Goal: Task Accomplishment & Management: Manage account settings

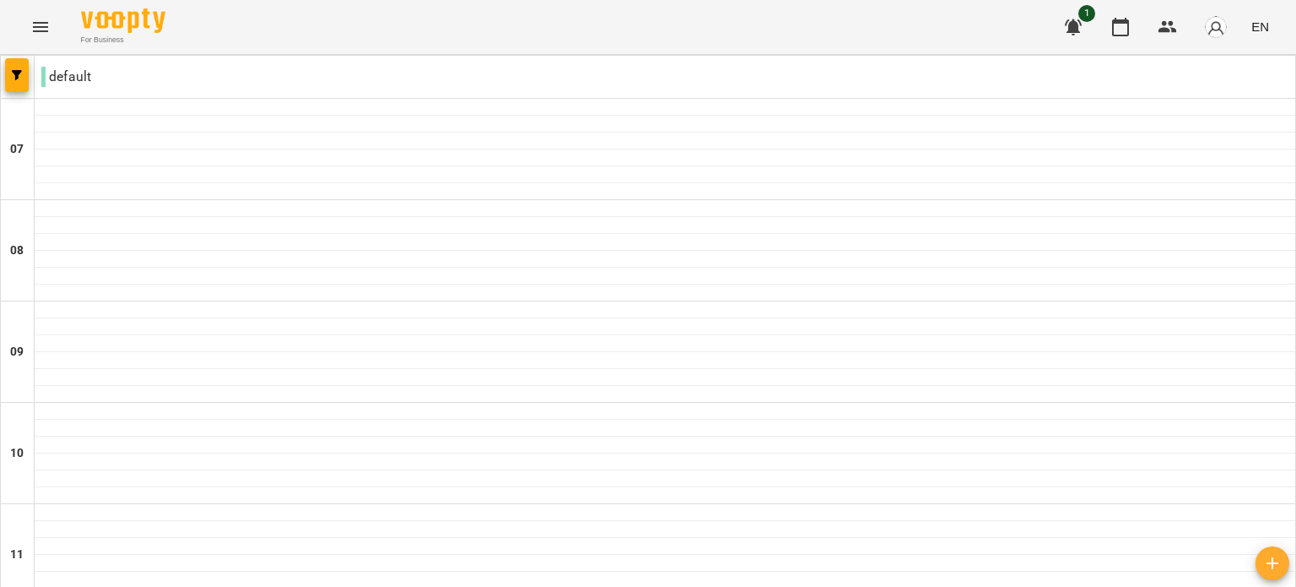
scroll to position [569, 0]
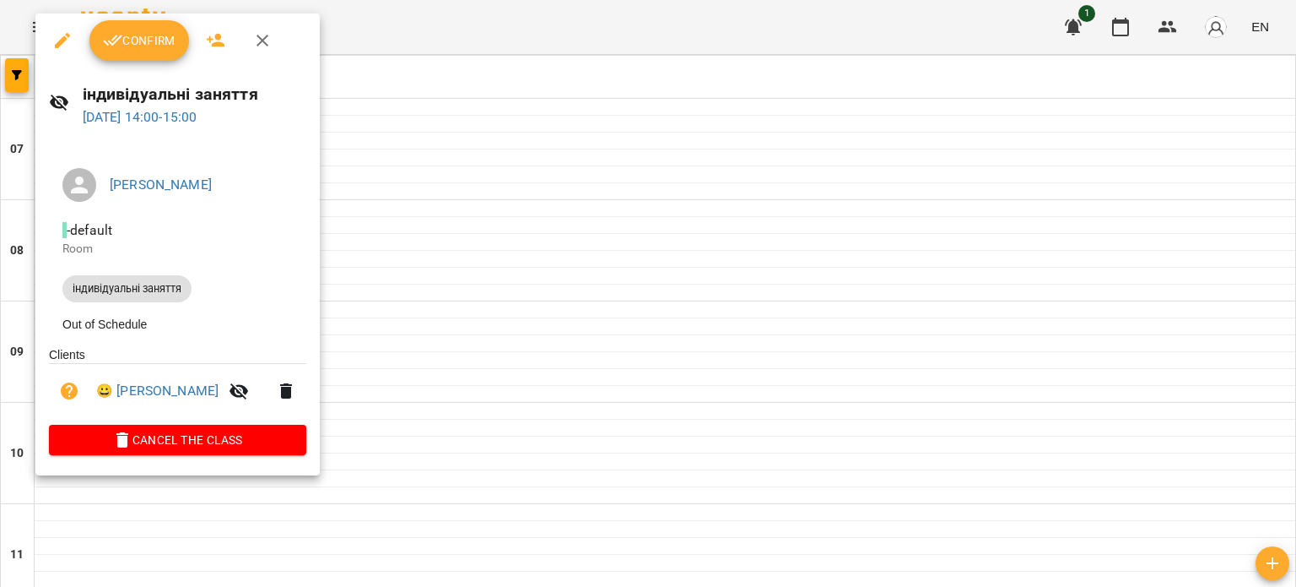
click at [132, 30] on button "Confirm" at bounding box center [139, 40] width 100 height 41
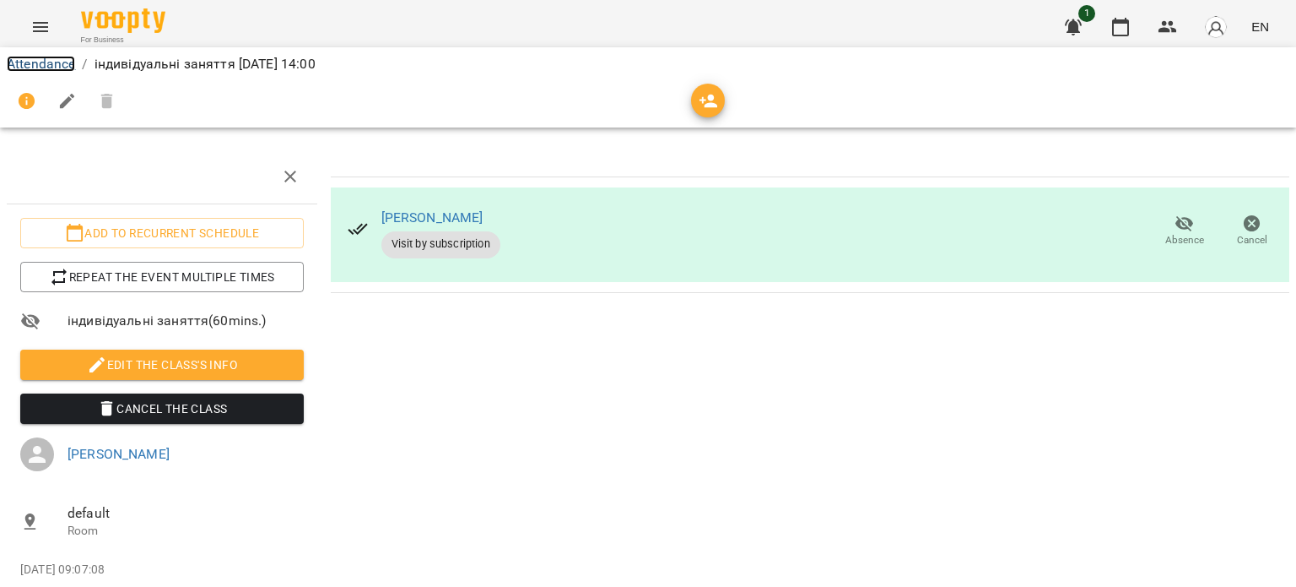
click at [41, 56] on link "Attendance" at bounding box center [41, 64] width 68 height 16
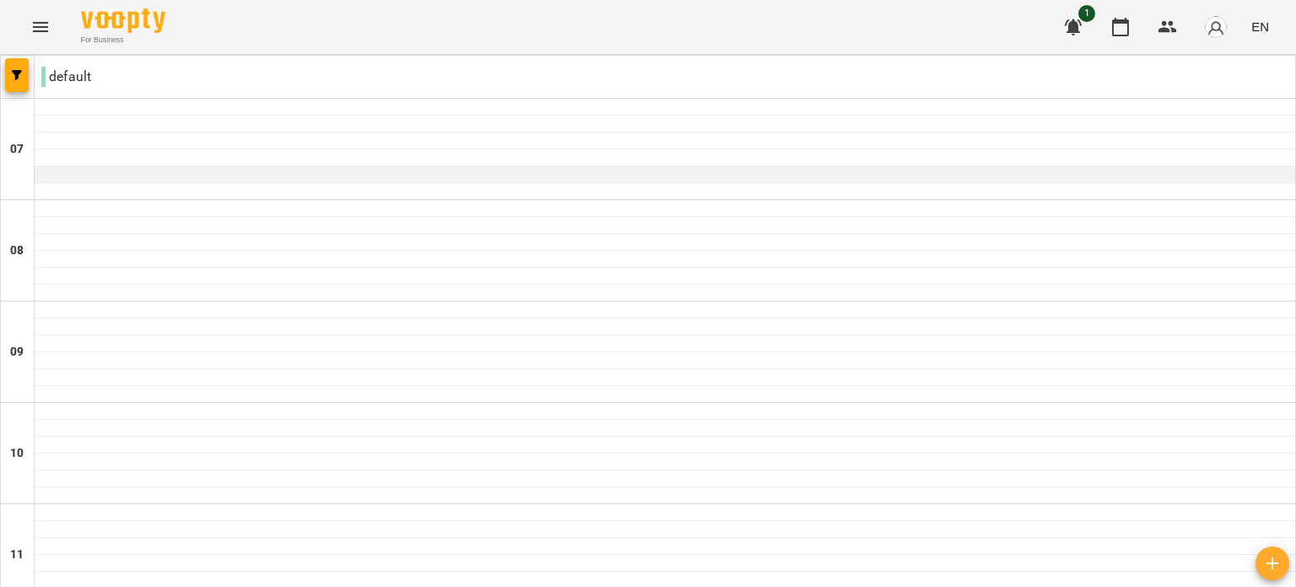
scroll to position [1013, 0]
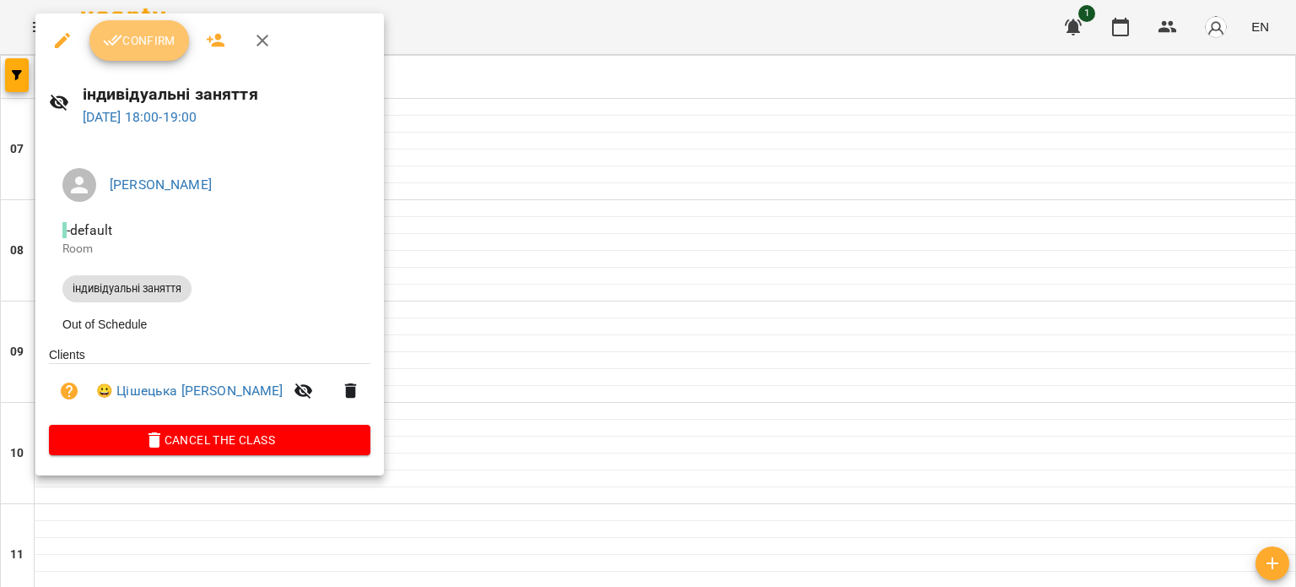
click at [145, 35] on span "Confirm" at bounding box center [139, 40] width 73 height 20
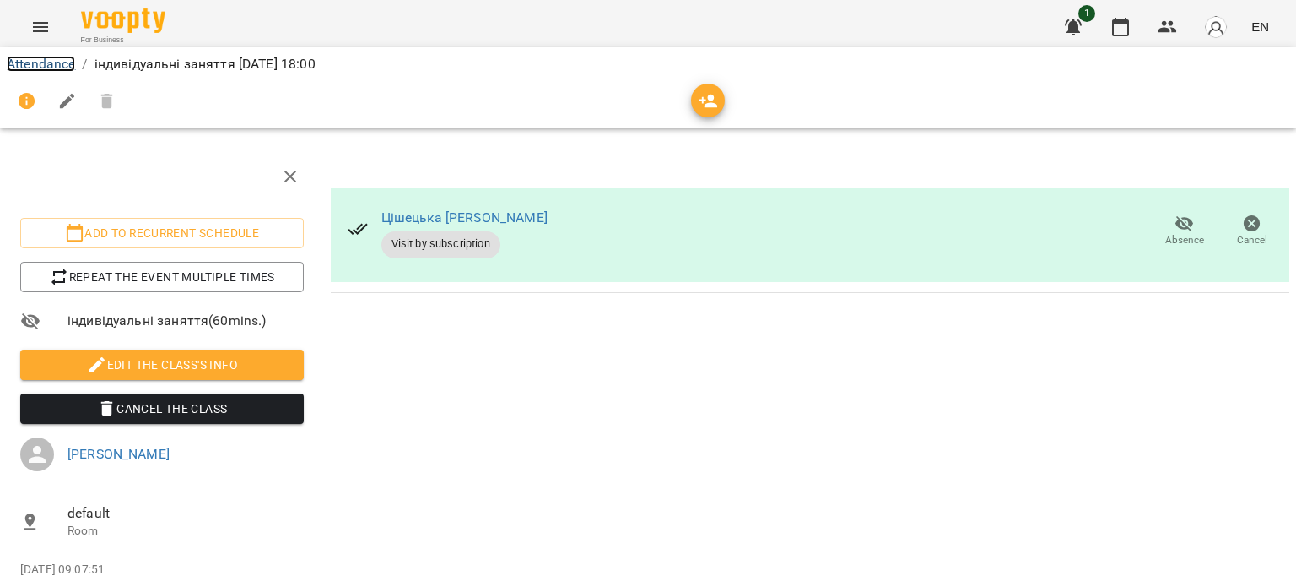
click at [33, 61] on link "Attendance" at bounding box center [41, 64] width 68 height 16
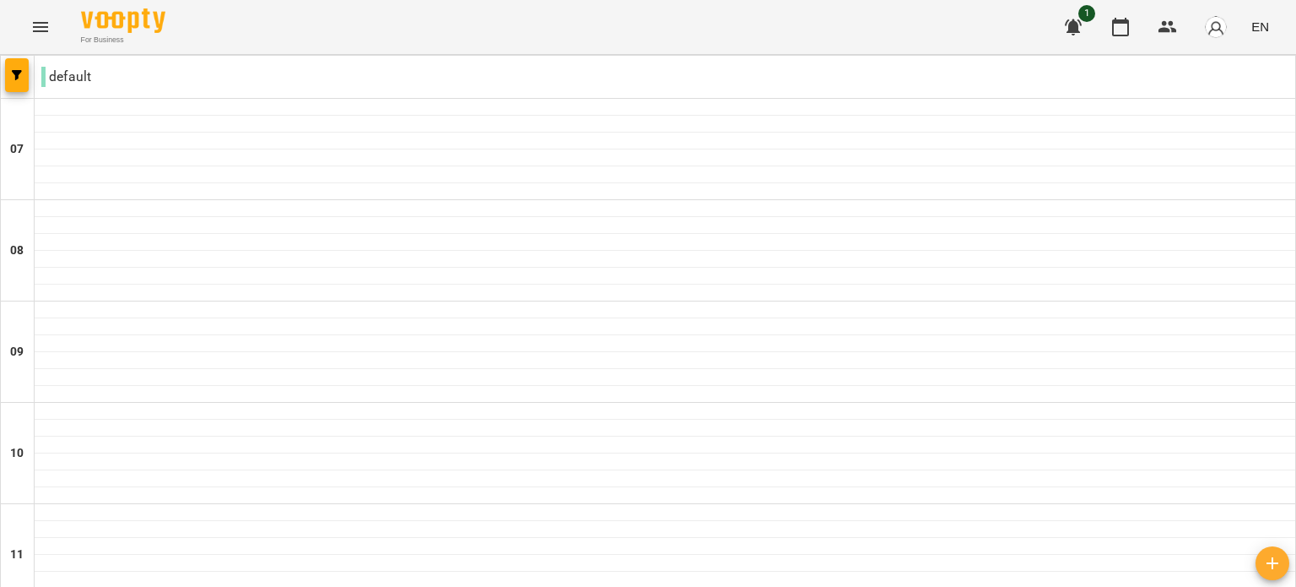
scroll to position [1244, 0]
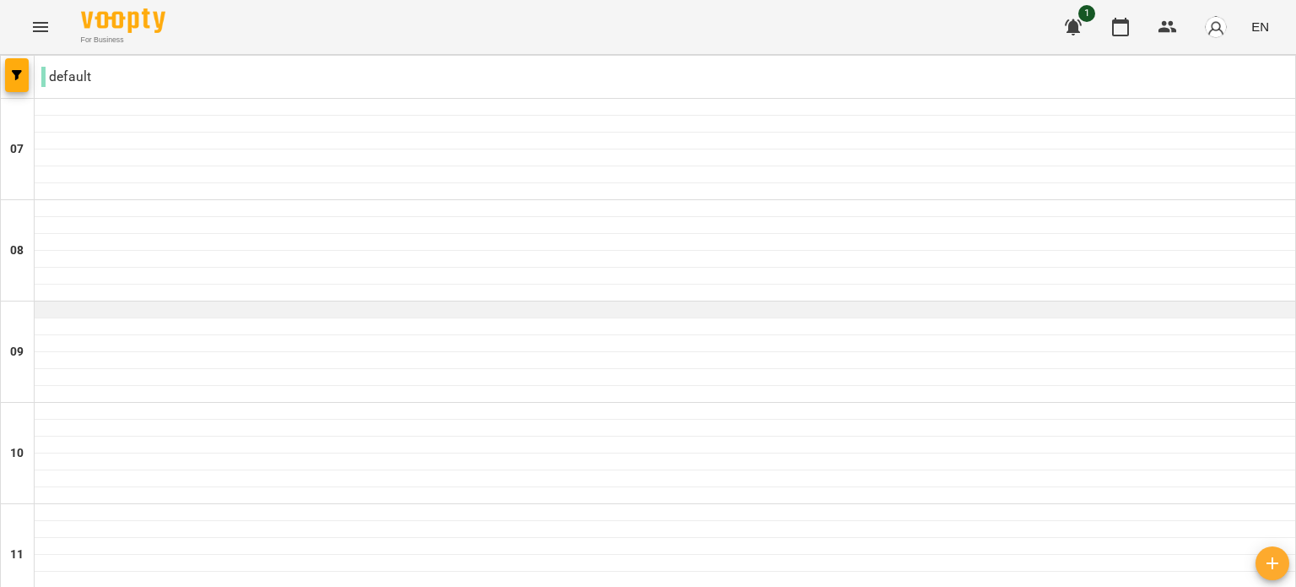
click at [304, 307] on div at bounding box center [665, 309] width 1261 height 17
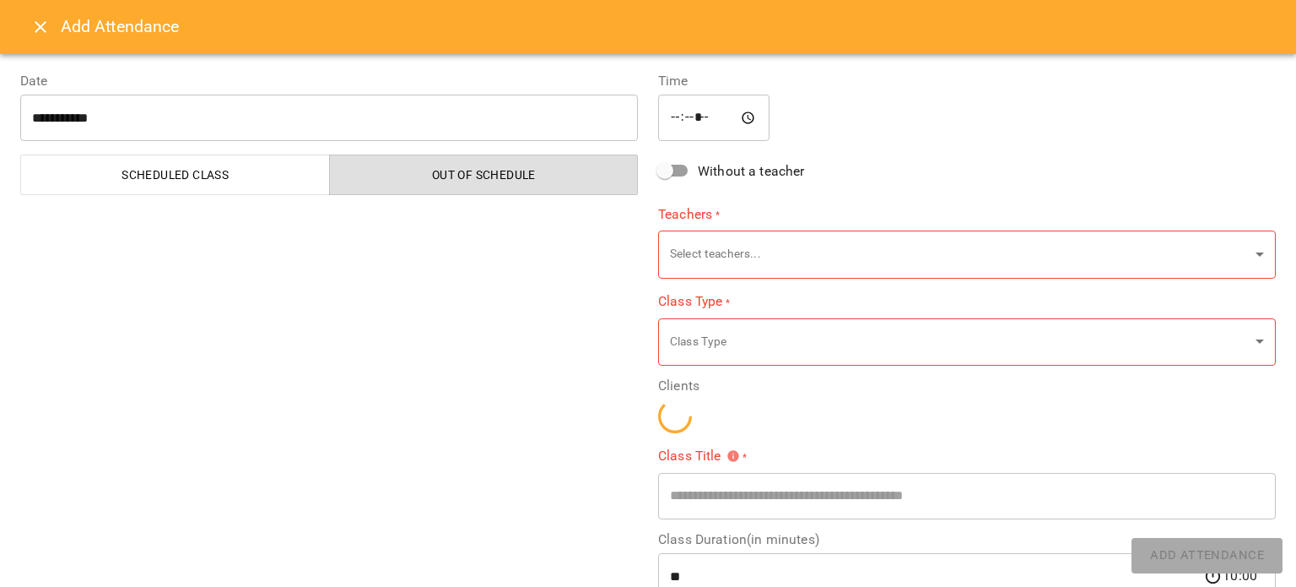
type input "**********"
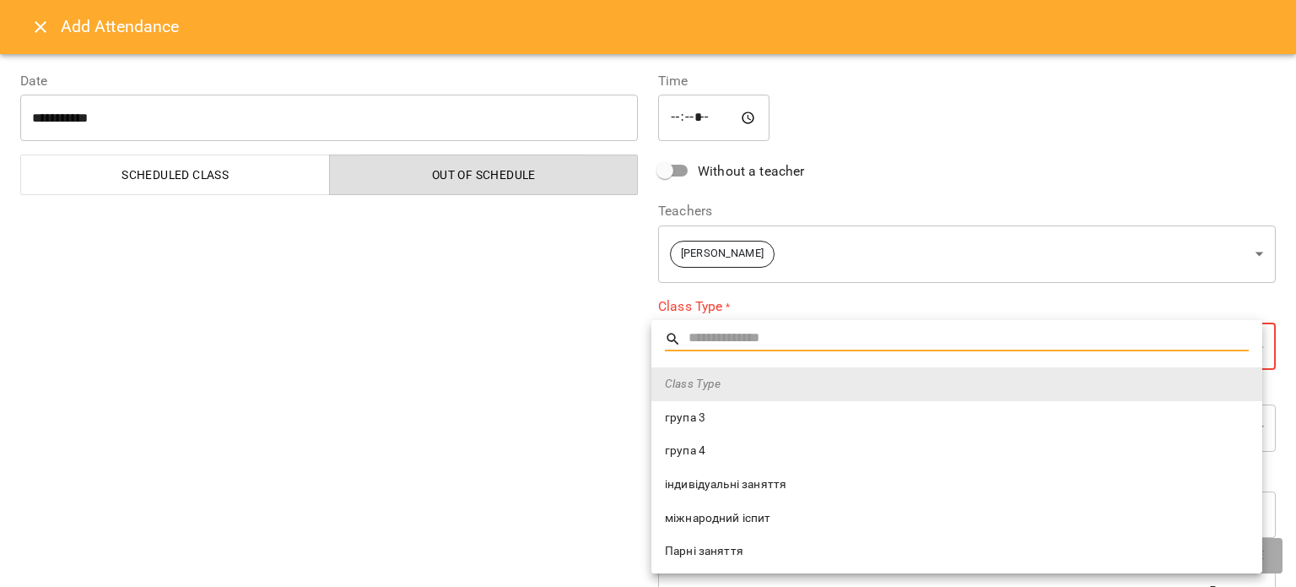
click at [740, 482] on span "індивідуальні заняття" at bounding box center [957, 484] width 584 height 17
type input "**********"
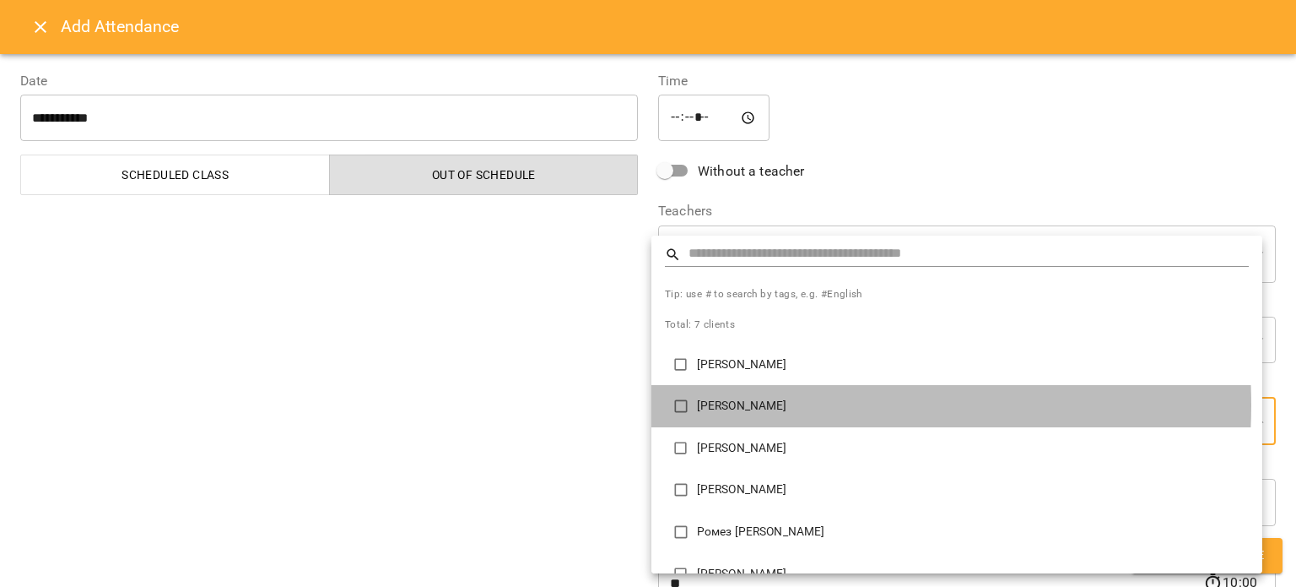
click at [733, 404] on p "[PERSON_NAME]" at bounding box center [973, 405] width 552 height 17
type input "**********"
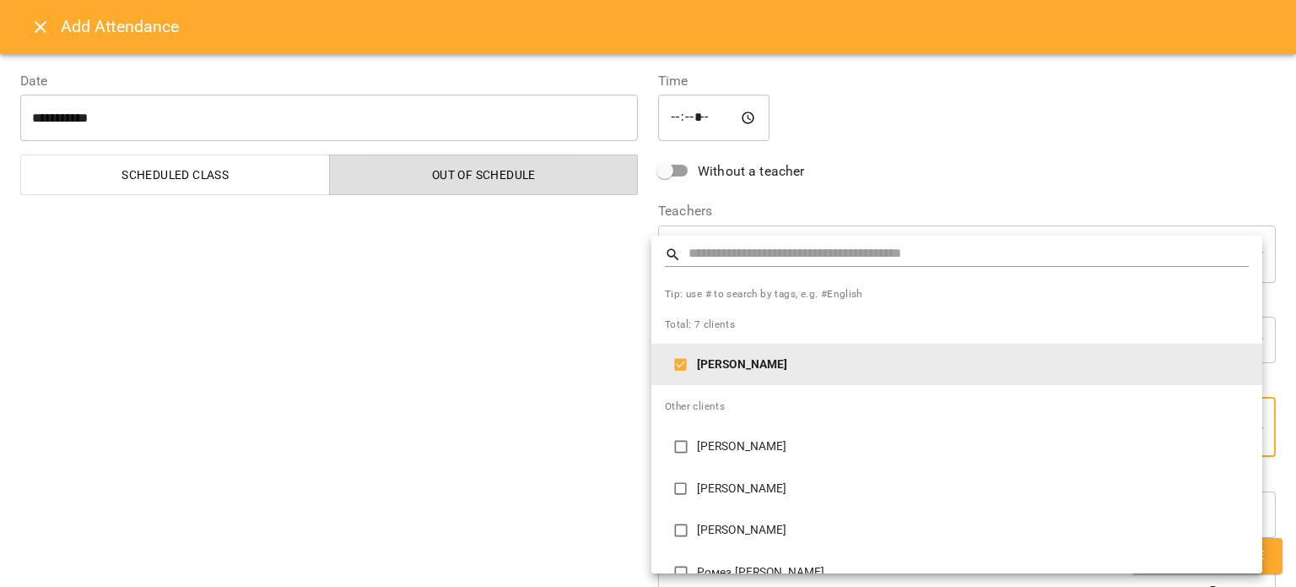
click at [549, 427] on div at bounding box center [648, 293] width 1296 height 587
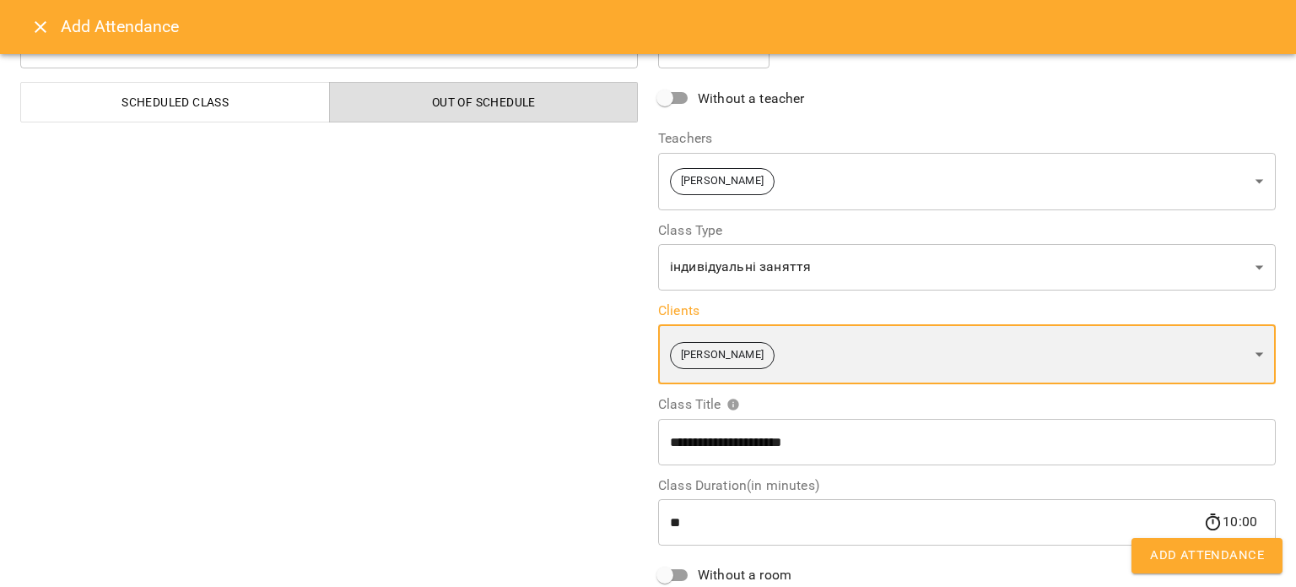
scroll to position [231, 0]
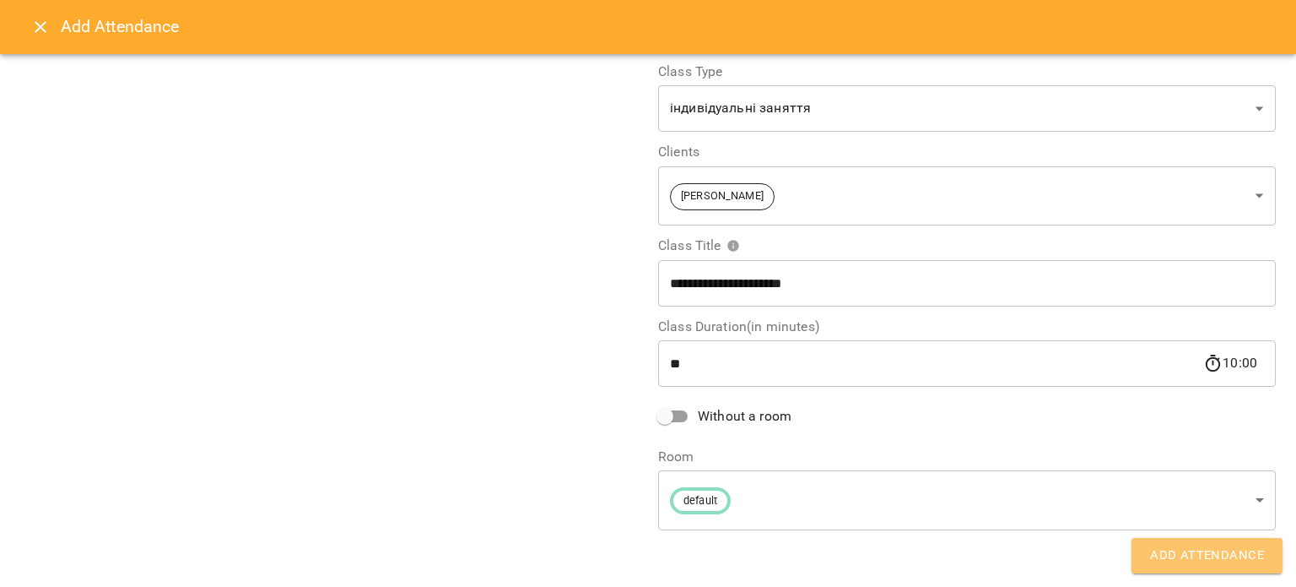
click at [1229, 555] on span "Add Attendance" at bounding box center [1207, 555] width 114 height 22
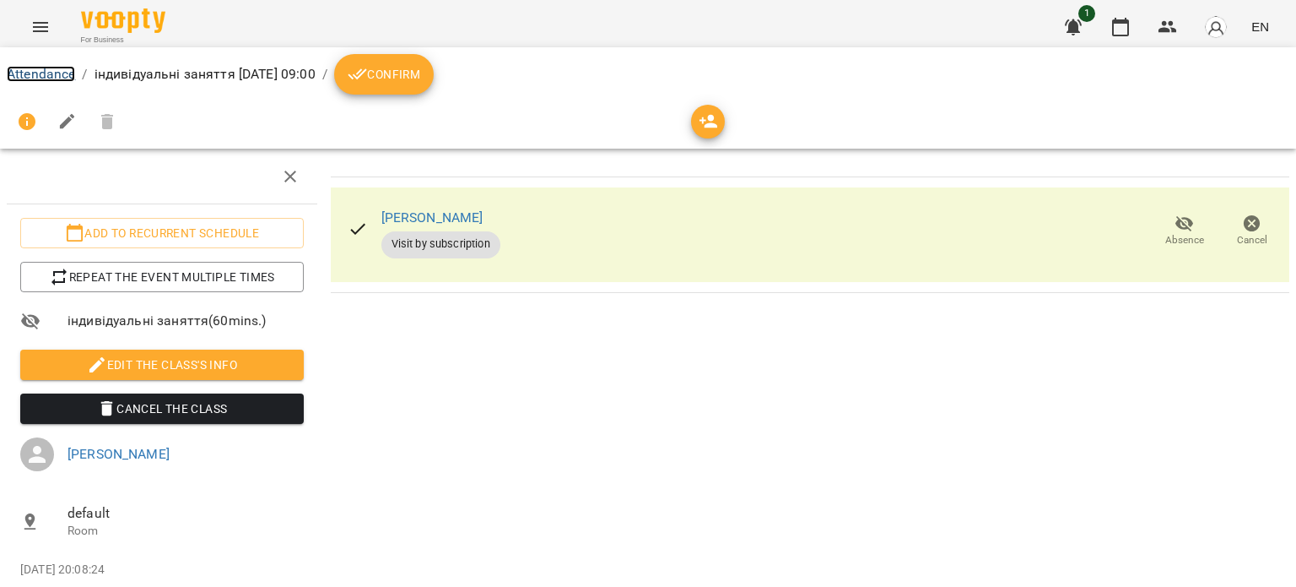
click at [24, 74] on link "Attendance" at bounding box center [41, 74] width 68 height 16
